Goal: Task Accomplishment & Management: Complete application form

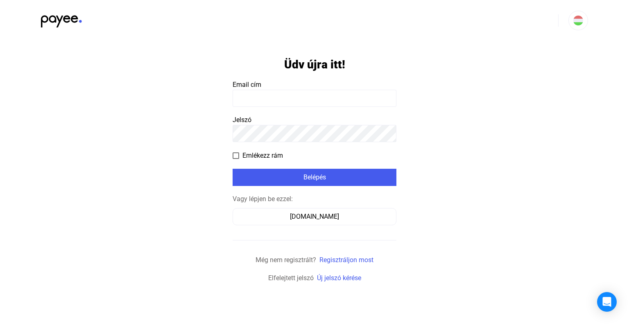
click at [310, 96] on input at bounding box center [315, 98] width 164 height 17
click at [303, 98] on input at bounding box center [315, 98] width 164 height 17
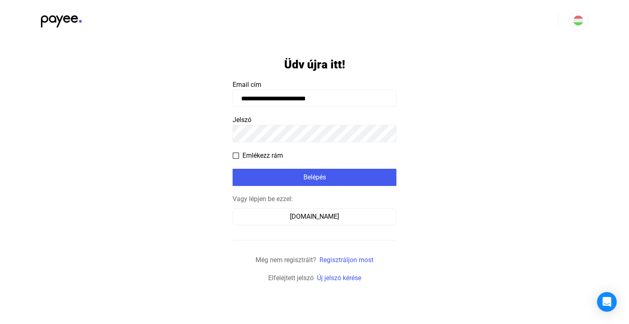
type input "**********"
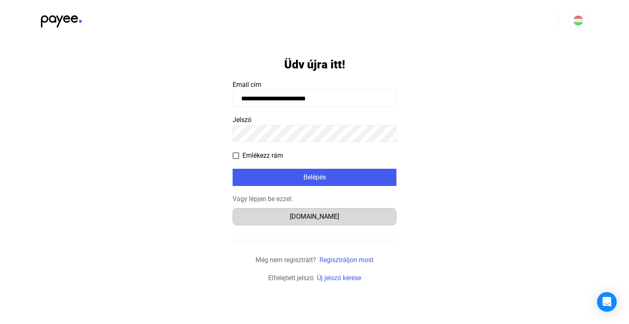
click at [327, 218] on div "Számlázz.hu" at bounding box center [314, 217] width 158 height 10
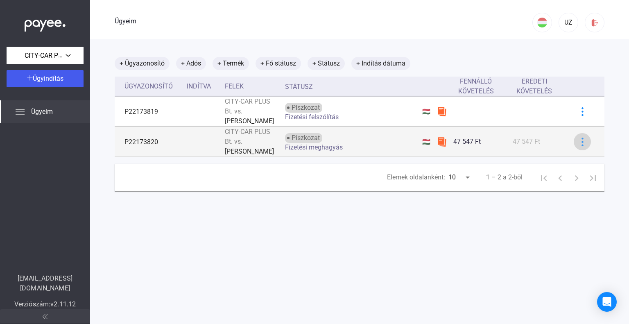
click at [578, 140] on img at bounding box center [582, 142] width 9 height 9
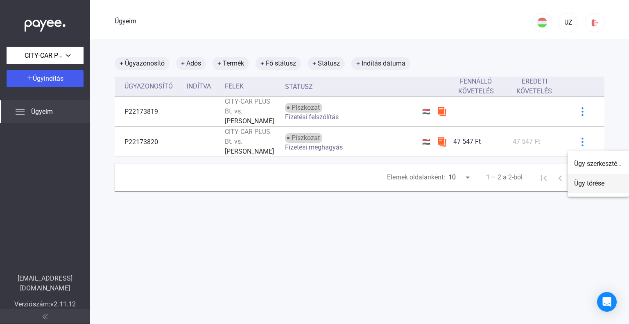
click at [598, 182] on font "Ügy törése" at bounding box center [589, 183] width 30 height 8
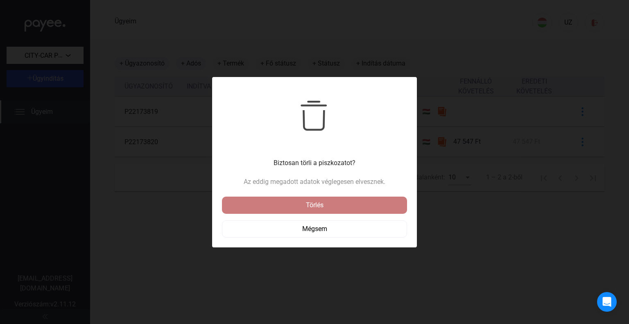
click at [293, 203] on div "Törlés" at bounding box center [314, 205] width 180 height 10
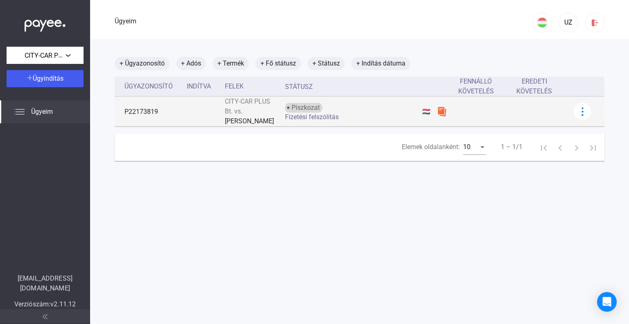
click at [180, 112] on td "P22173819" at bounding box center [149, 112] width 69 height 30
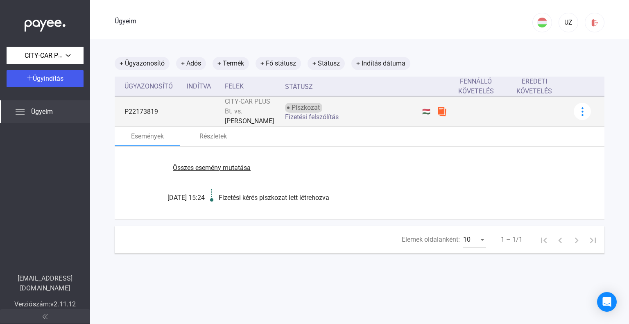
click at [437, 110] on img at bounding box center [442, 111] width 10 height 10
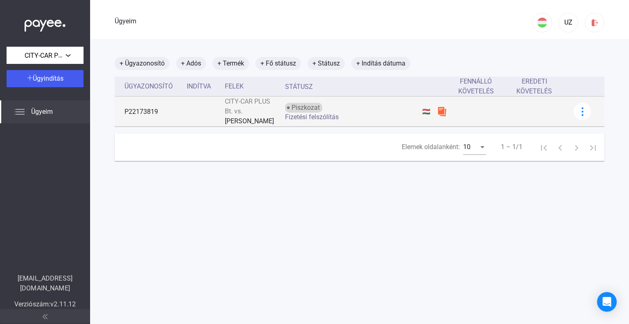
click at [437, 110] on img at bounding box center [442, 111] width 10 height 10
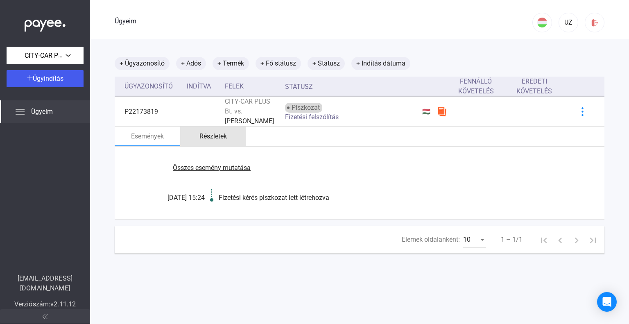
click at [204, 136] on font "Részletek" at bounding box center [212, 136] width 27 height 8
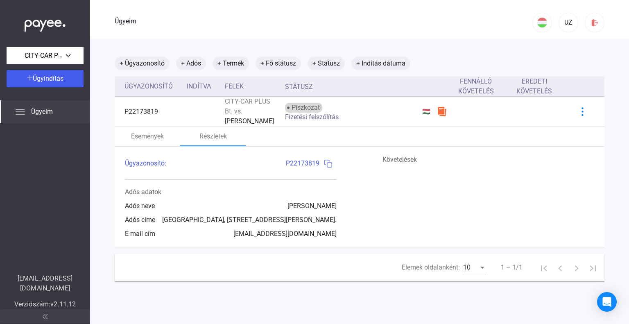
click at [324, 162] on img at bounding box center [328, 163] width 9 height 9
click at [53, 79] on font "Ügyindítás" at bounding box center [48, 79] width 31 height 8
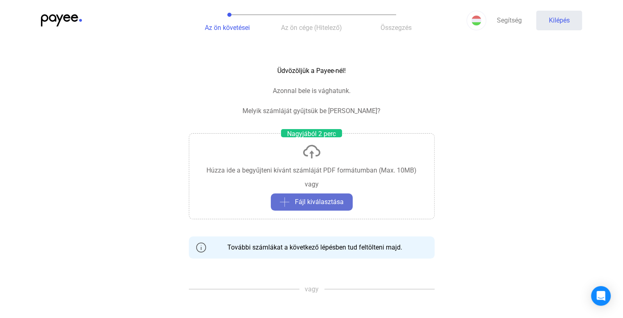
click at [308, 198] on font "Fájl kiválasztása" at bounding box center [319, 202] width 49 height 8
click at [320, 203] on font "Fájl kiválasztása" at bounding box center [319, 202] width 49 height 8
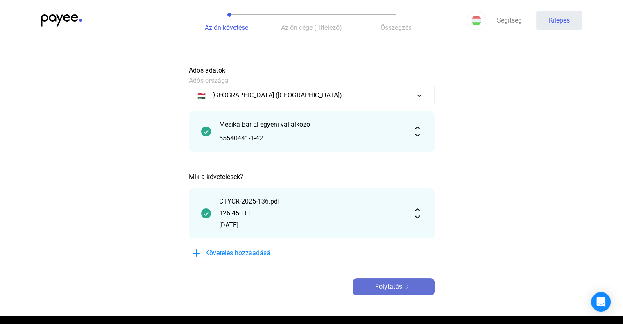
click at [408, 286] on img at bounding box center [407, 287] width 10 height 4
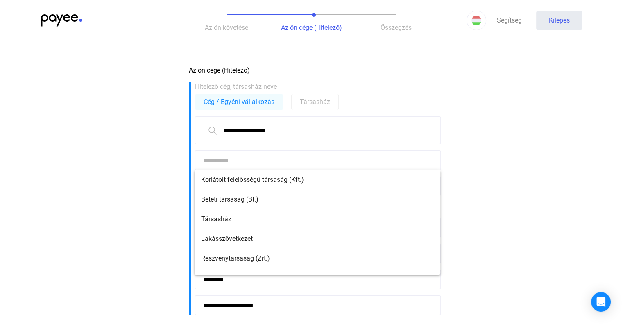
click at [257, 162] on input at bounding box center [318, 160] width 246 height 20
click at [250, 203] on font "Betéti társaság (Bt.)" at bounding box center [229, 199] width 57 height 8
type input "**********"
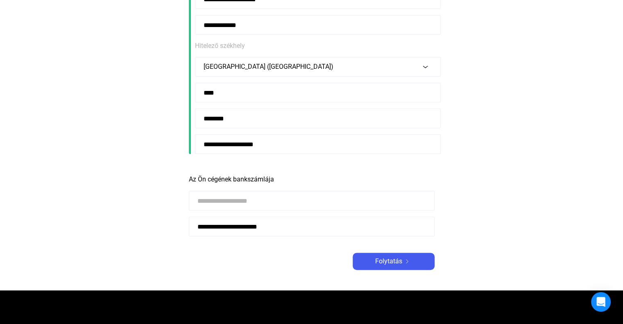
scroll to position [164, 0]
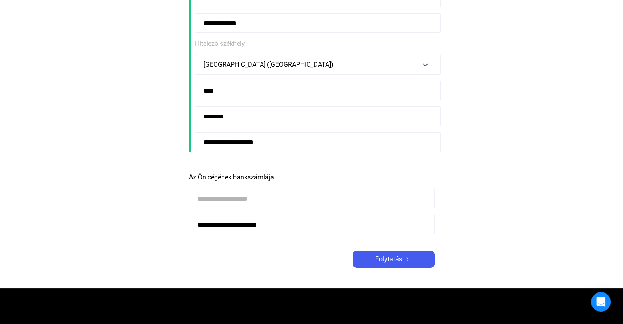
click at [221, 197] on input at bounding box center [312, 199] width 246 height 20
type input "**********"
click at [391, 263] on font "Folytatás" at bounding box center [388, 259] width 27 height 8
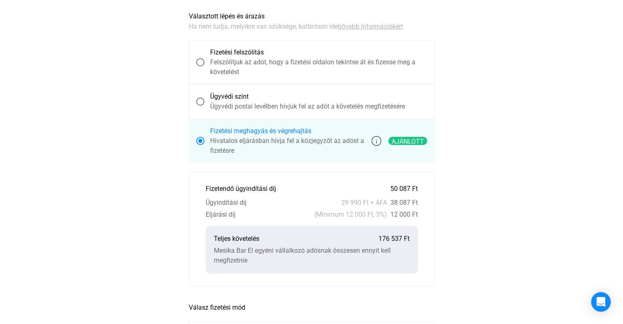
scroll to position [205, 0]
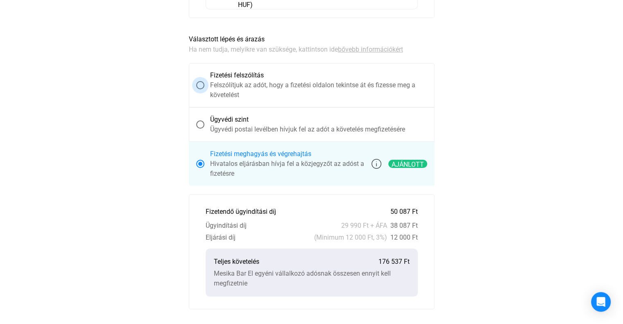
click at [201, 86] on span at bounding box center [200, 85] width 8 height 8
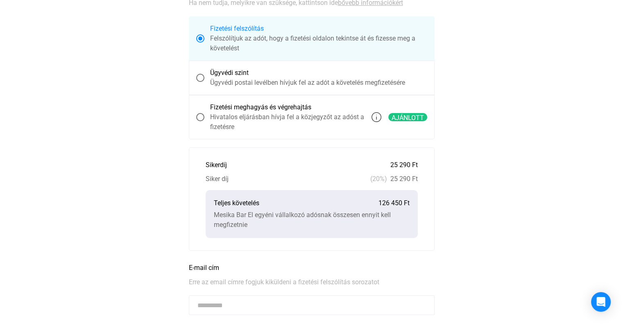
scroll to position [182, 0]
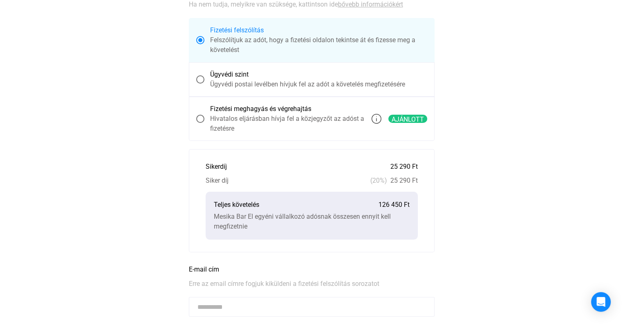
click at [201, 118] on span at bounding box center [200, 119] width 8 height 8
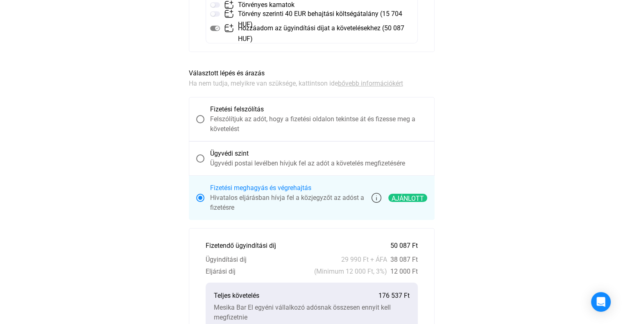
scroll to position [168, 0]
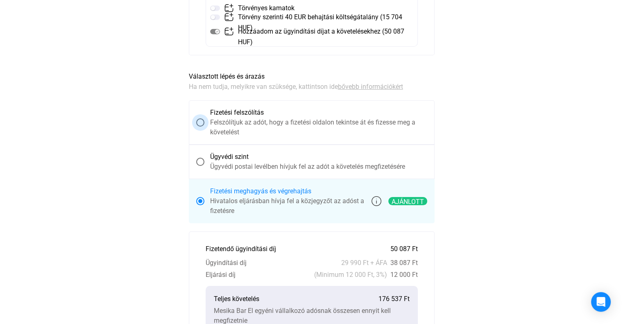
click at [278, 124] on font "Felszólítjuk az adót, hogy a fizetési oldalon tekintse át és fizesse meg a köve…" at bounding box center [312, 127] width 205 height 18
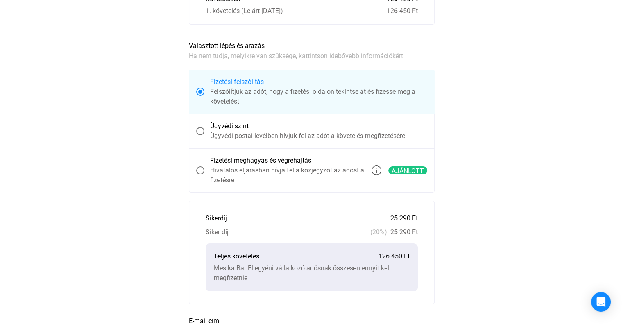
scroll to position [104, 0]
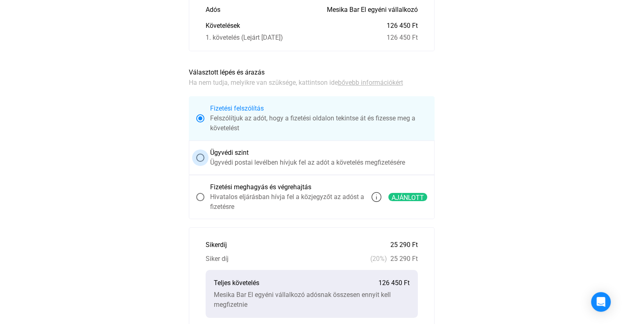
click at [223, 155] on font "Ügyvédi szint" at bounding box center [229, 153] width 38 height 8
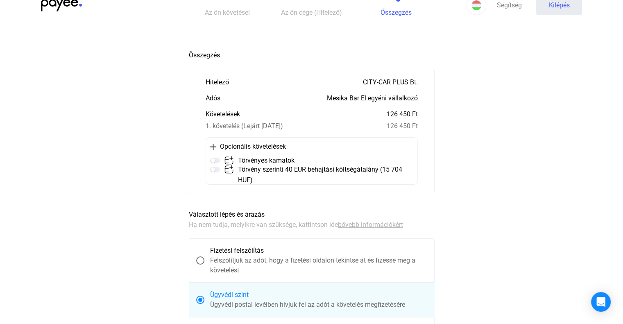
scroll to position [0, 0]
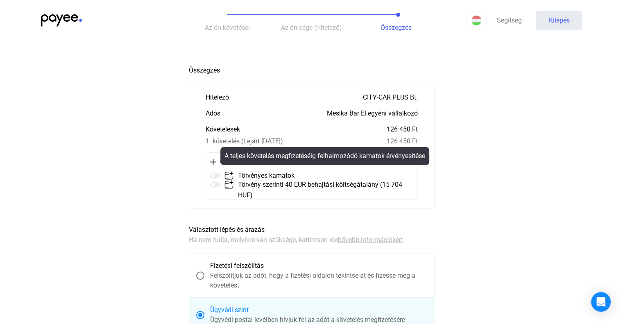
click at [271, 175] on font "Törvényes kamatok" at bounding box center [266, 176] width 57 height 8
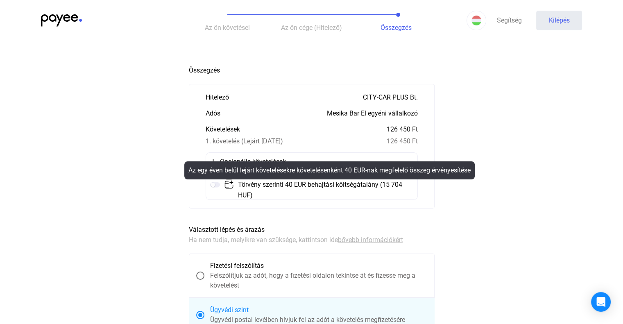
click at [285, 185] on mat-tooltip-component "Az egy éven belül lejárt követelésekre követelésenként 40 EUR-nak megfelelő öss…" at bounding box center [330, 170] width 302 height 29
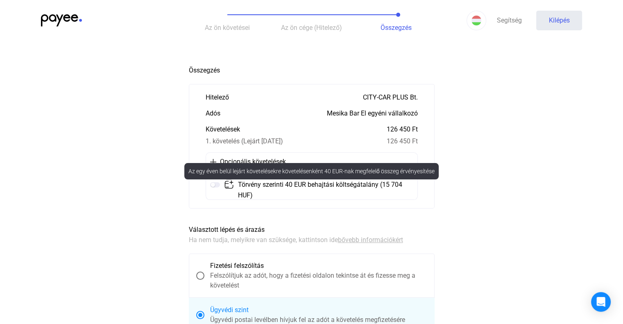
click at [214, 184] on mat-tooltip-component "Az egy éven belül lejárt követelésekre követelésenként 40 EUR-nak megfelelő öss…" at bounding box center [312, 171] width 266 height 28
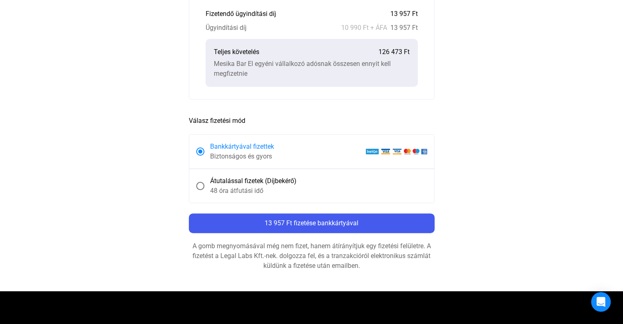
scroll to position [410, 0]
